Goal: Communication & Community: Answer question/provide support

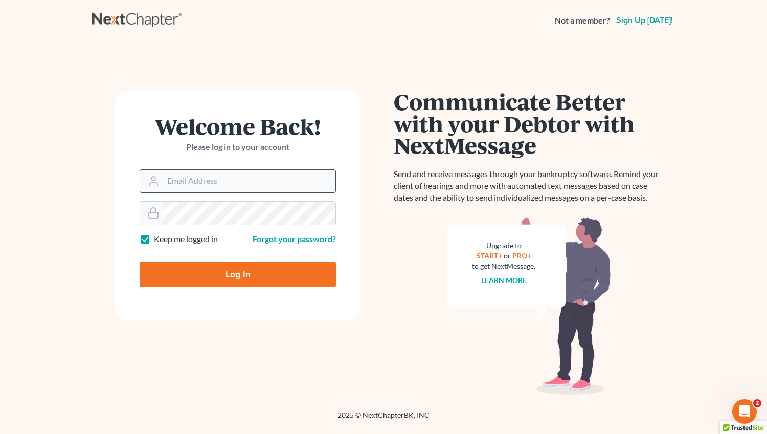
click at [175, 177] on input "Email Address" at bounding box center [249, 181] width 172 height 23
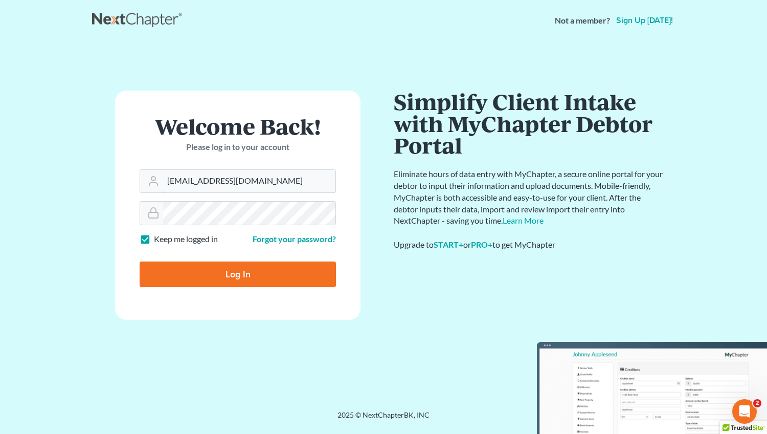
type input "[EMAIL_ADDRESS][DOMAIN_NAME]"
click at [219, 273] on input "Log In" at bounding box center [238, 274] width 196 height 26
type input "Thinking..."
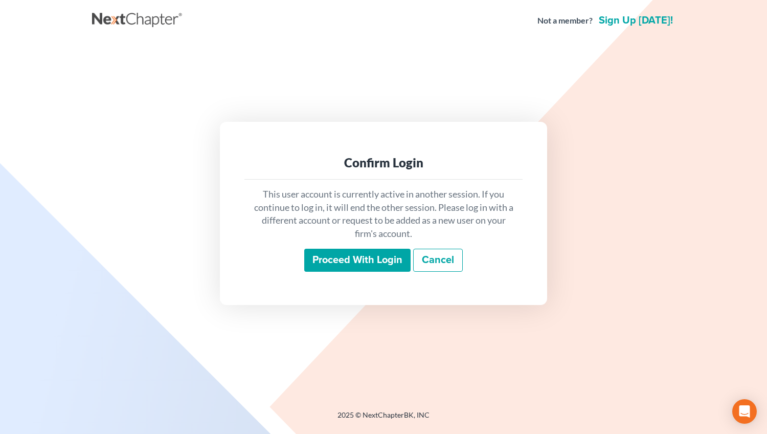
click at [349, 261] on input "Proceed with login" at bounding box center [357, 261] width 106 height 24
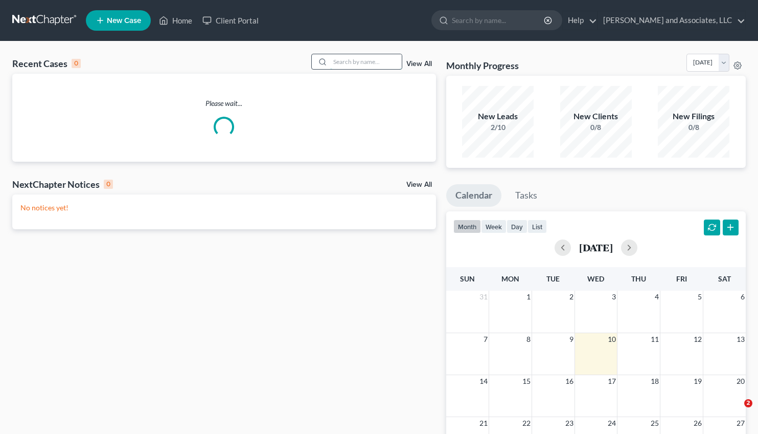
click at [340, 59] on input "search" at bounding box center [366, 61] width 72 height 15
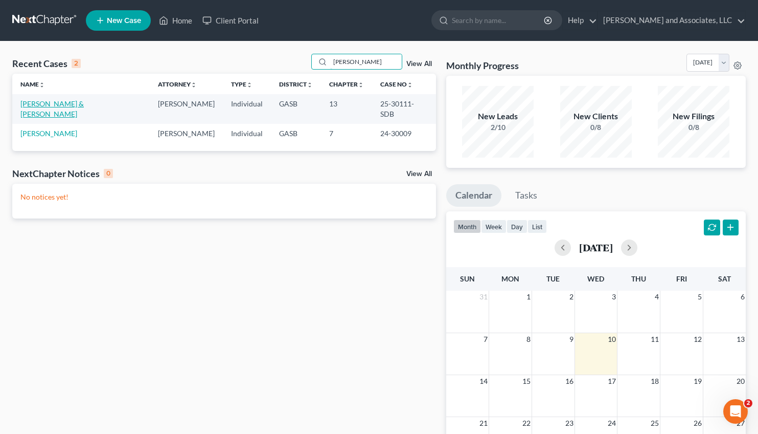
type input "fisher"
click at [49, 103] on link "Fisher, Daniel & Brittiany" at bounding box center [51, 108] width 63 height 19
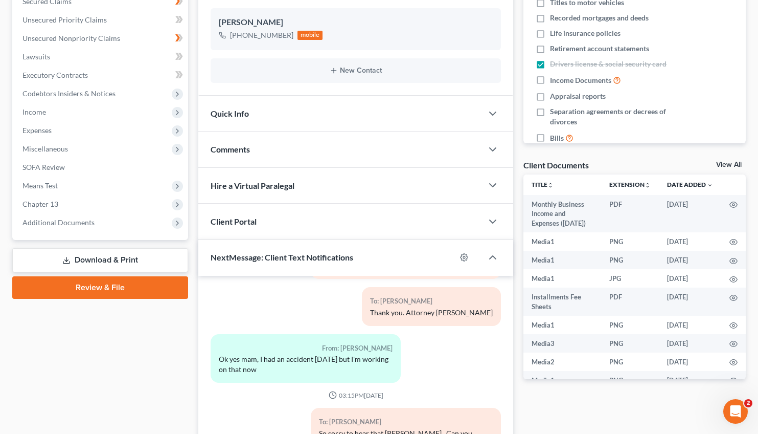
scroll to position [334, 0]
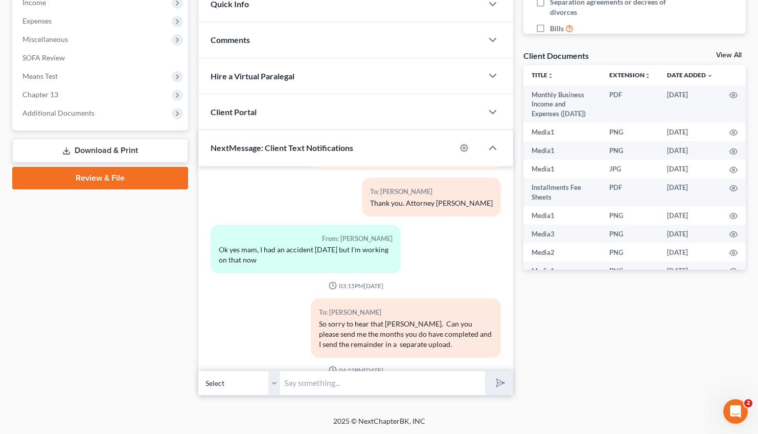
click at [295, 383] on input "text" at bounding box center [382, 382] width 205 height 25
click at [414, 385] on input "Mrs. Fisher, I have only received one operating report - June 2025. Are you sen…" at bounding box center [382, 382] width 205 height 25
click at [481, 379] on input "Mrs. Fisher, I have only received one operating report - June 2025. Are you sen…" at bounding box center [382, 382] width 205 height 25
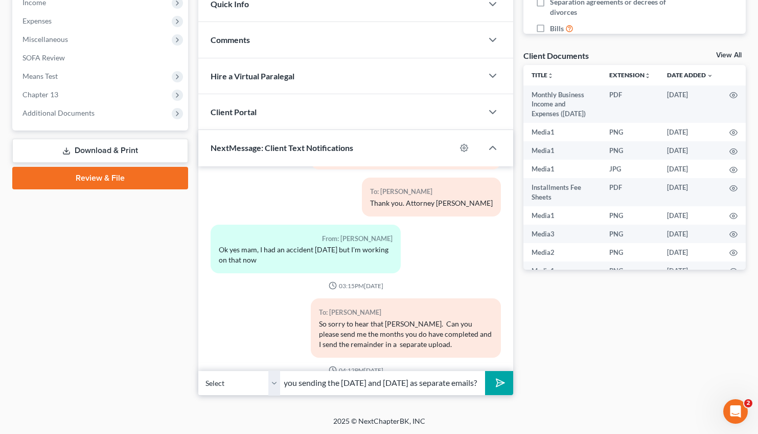
scroll to position [0, 285]
type input "Mrs. Fisher, I have only received one operating report - June 2025. Are you sen…"
click at [501, 383] on line "submit" at bounding box center [501, 382] width 7 height 7
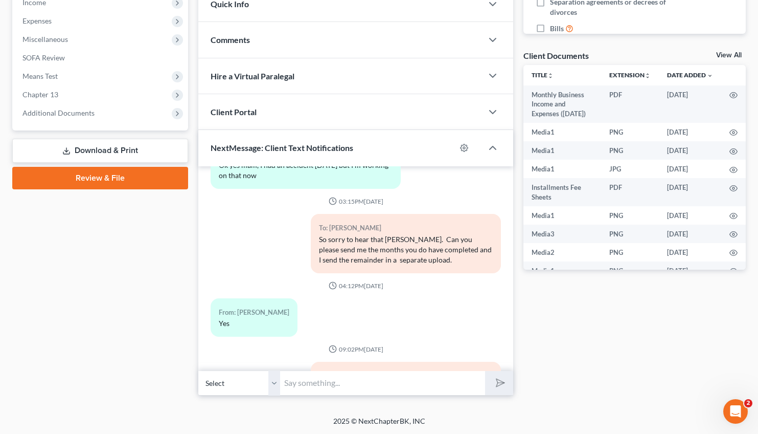
scroll to position [11307, 0]
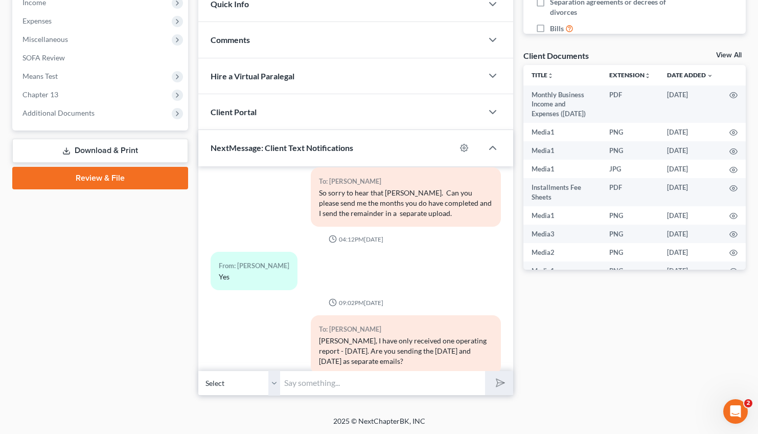
click at [299, 377] on input "text" at bounding box center [382, 382] width 205 height 25
type input "P"
type input "Please send them. I am waiting on them."
click at [485, 371] on button "submit" at bounding box center [499, 383] width 28 height 24
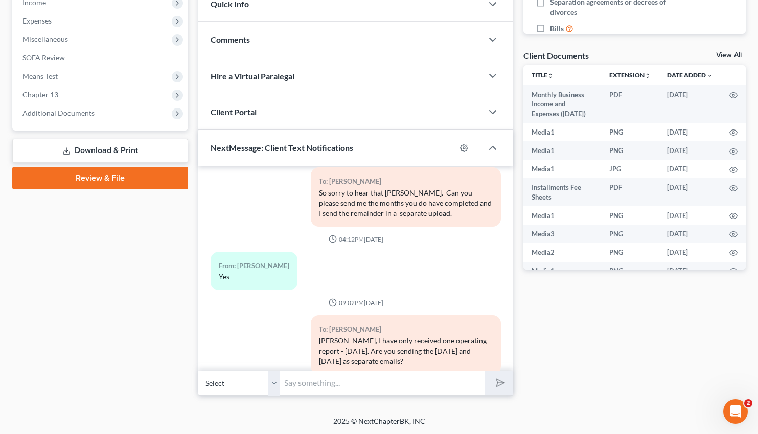
scroll to position [11354, 0]
